Goal: Transaction & Acquisition: Book appointment/travel/reservation

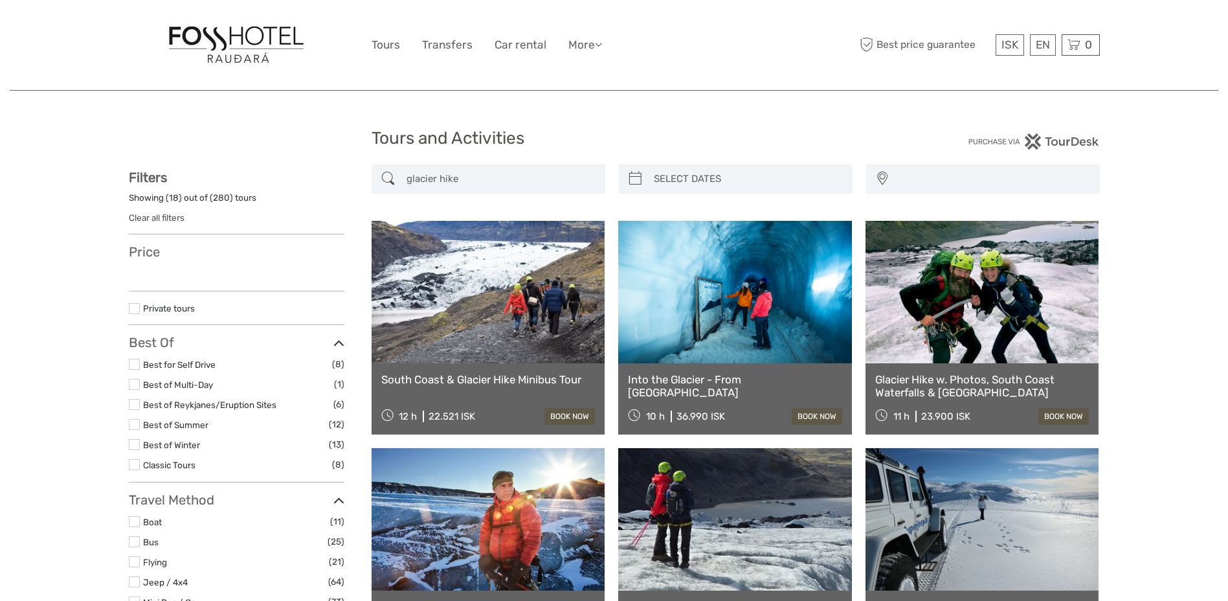
select select
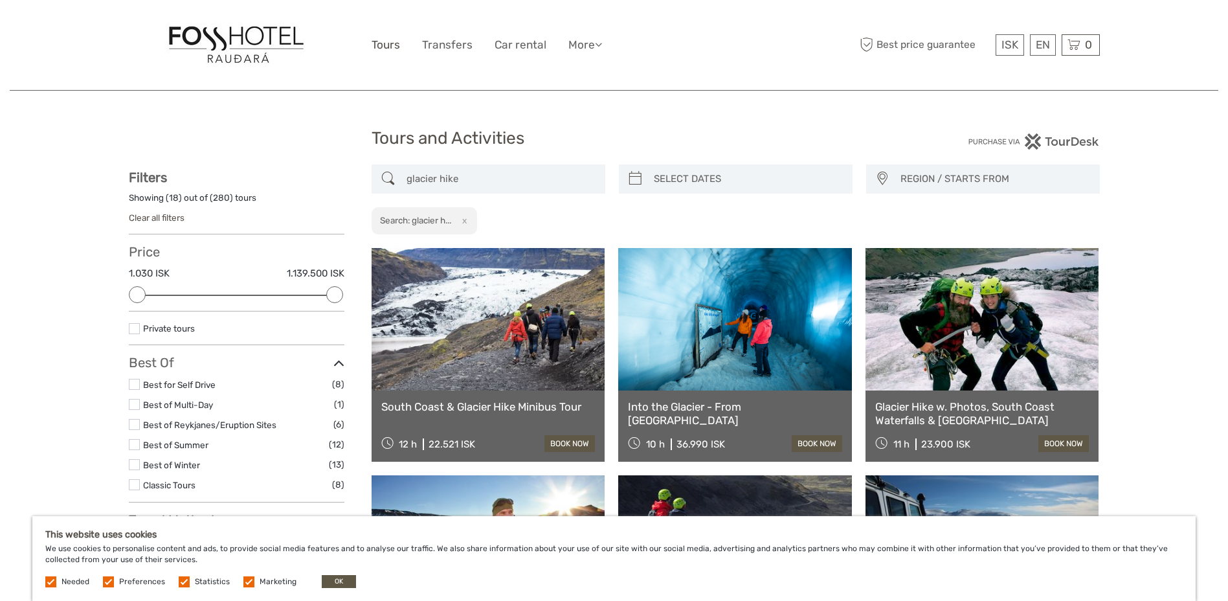
click at [392, 52] on link "Tours" at bounding box center [386, 45] width 28 height 19
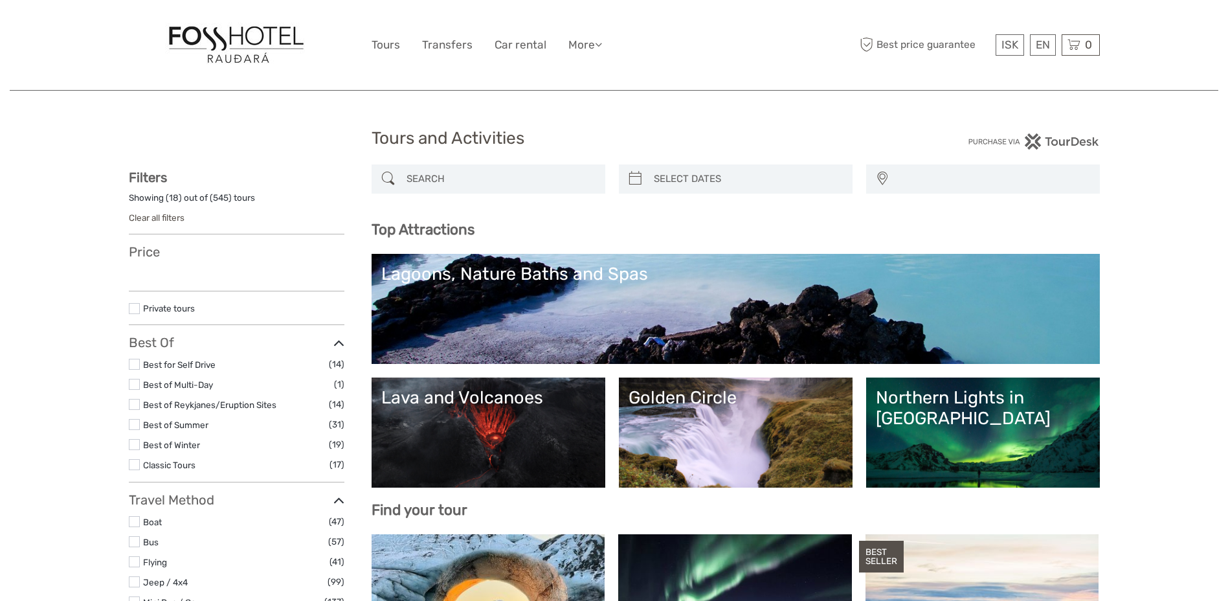
select select
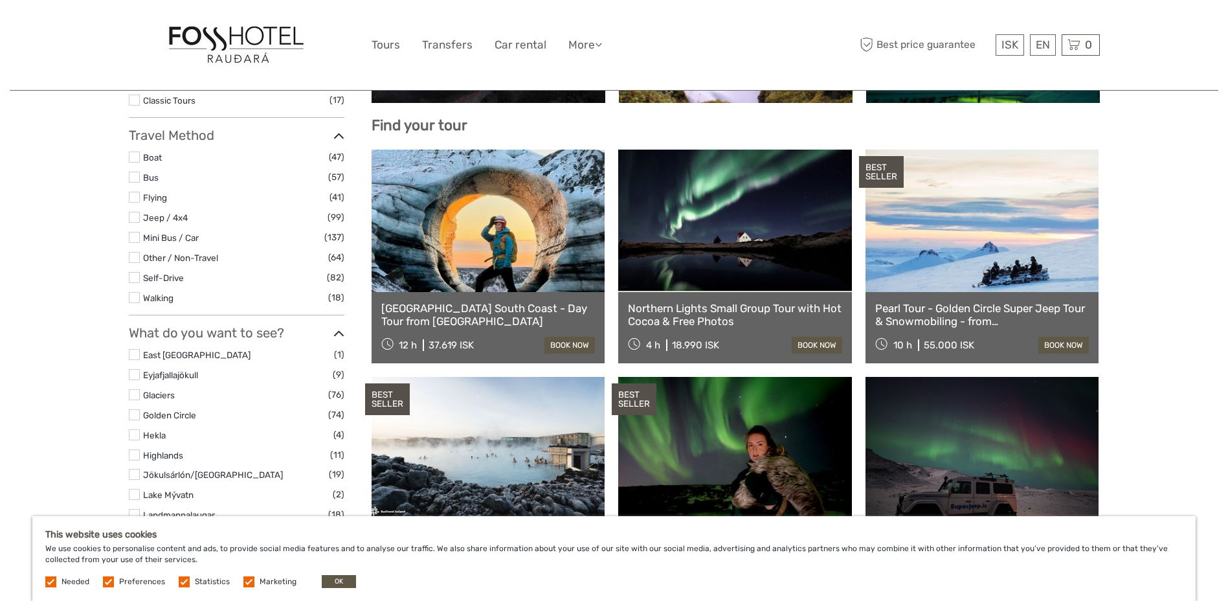
scroll to position [130, 0]
